Goal: Task Accomplishment & Management: Use online tool/utility

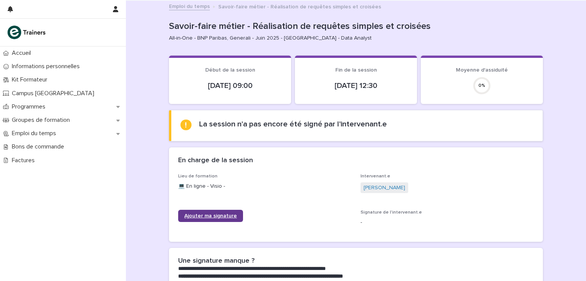
click at [206, 212] on link "Ajouter ma signature" at bounding box center [210, 216] width 65 height 12
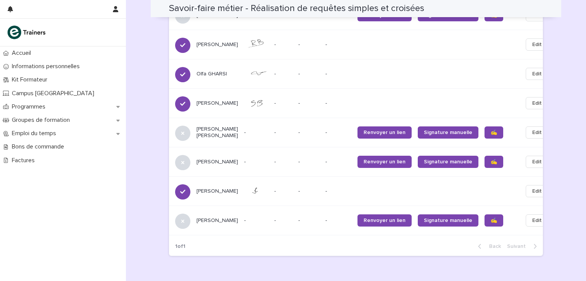
scroll to position [555, 0]
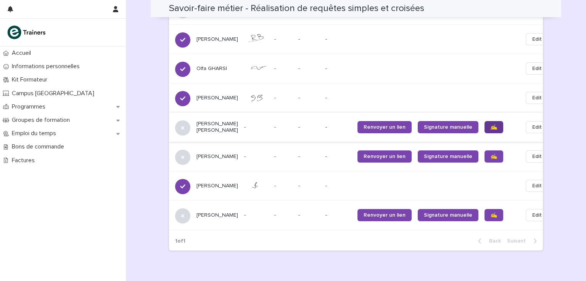
click at [490, 125] on span "✍️" at bounding box center [493, 127] width 6 height 5
click at [490, 154] on span "✍️" at bounding box center [493, 156] width 6 height 5
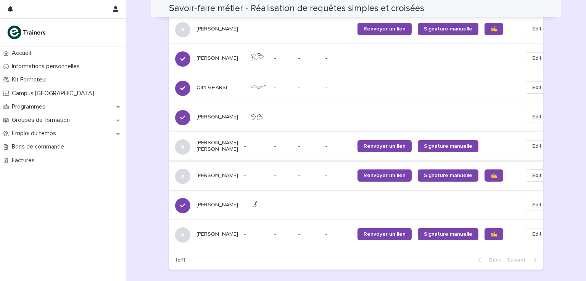
scroll to position [508, 0]
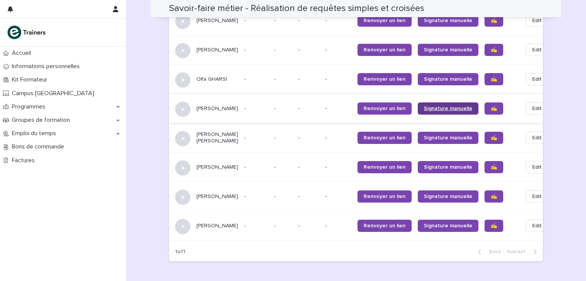
scroll to position [544, 0]
click at [490, 76] on span "✍️" at bounding box center [493, 78] width 6 height 5
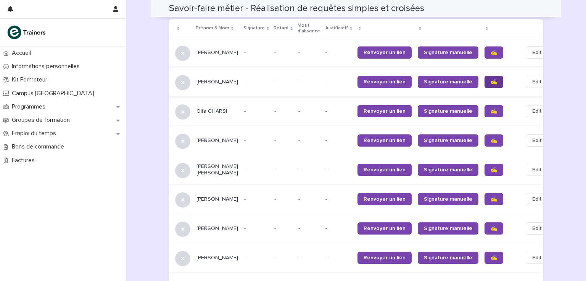
click at [490, 79] on span "✍️" at bounding box center [493, 81] width 6 height 5
click at [490, 226] on span "✍️" at bounding box center [493, 228] width 6 height 5
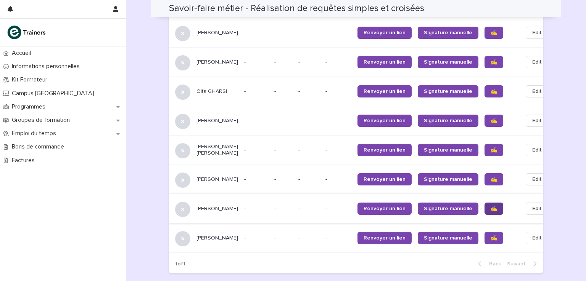
scroll to position [532, 0]
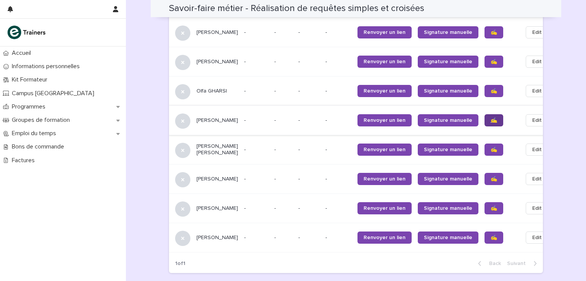
click at [490, 118] on span "✍️" at bounding box center [493, 120] width 6 height 5
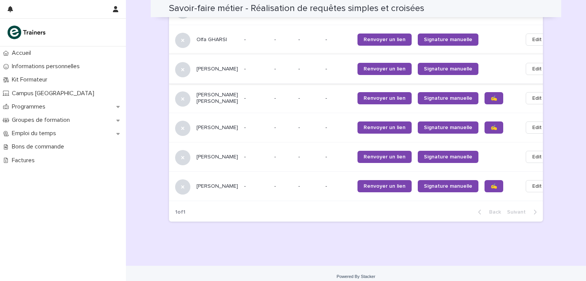
scroll to position [584, 0]
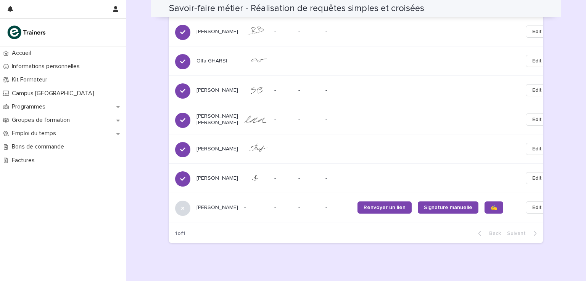
scroll to position [563, 0]
click at [490, 205] on span "✍️" at bounding box center [493, 207] width 6 height 5
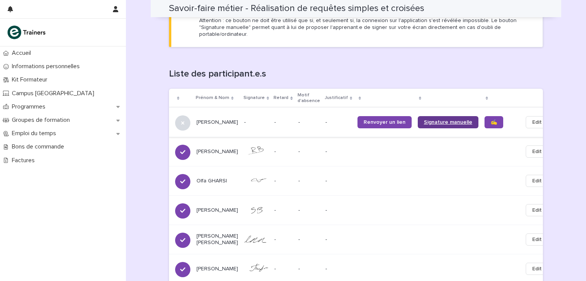
scroll to position [442, 0]
click at [484, 117] on link "✍️" at bounding box center [493, 123] width 19 height 12
